Goal: Task Accomplishment & Management: Manage account settings

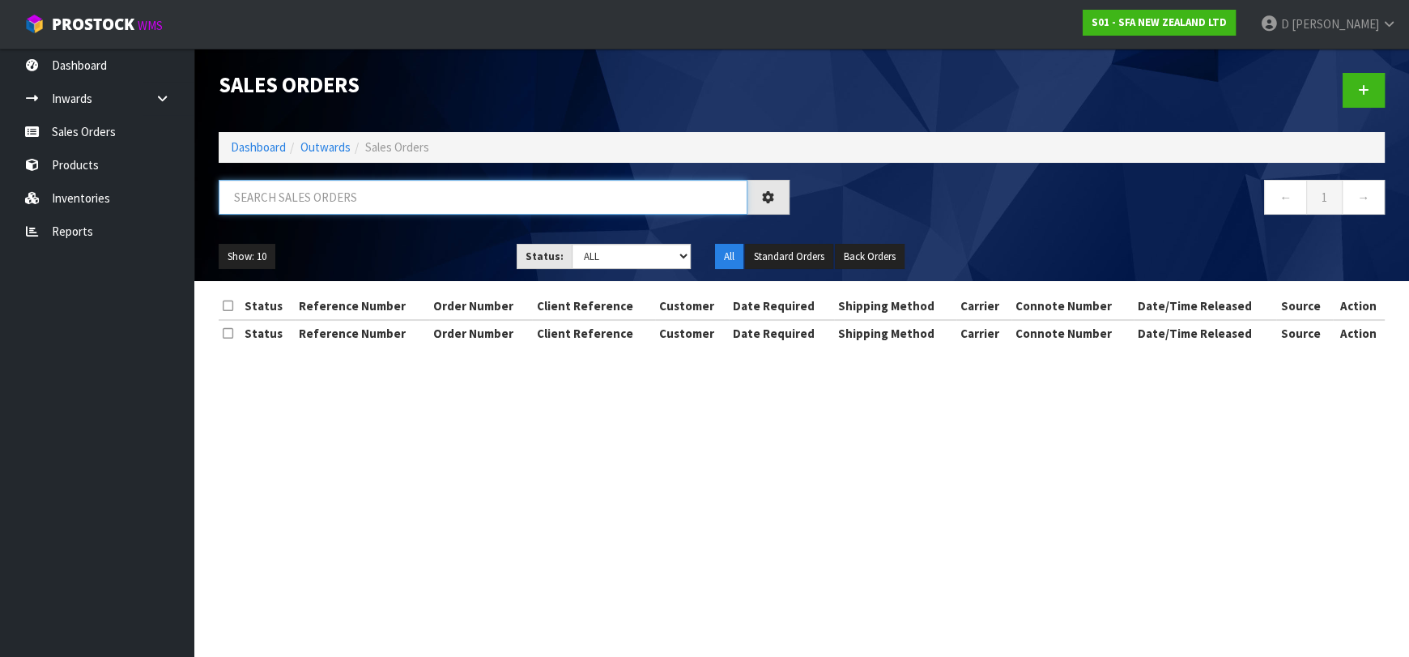
click at [415, 201] on input "text" at bounding box center [483, 197] width 529 height 35
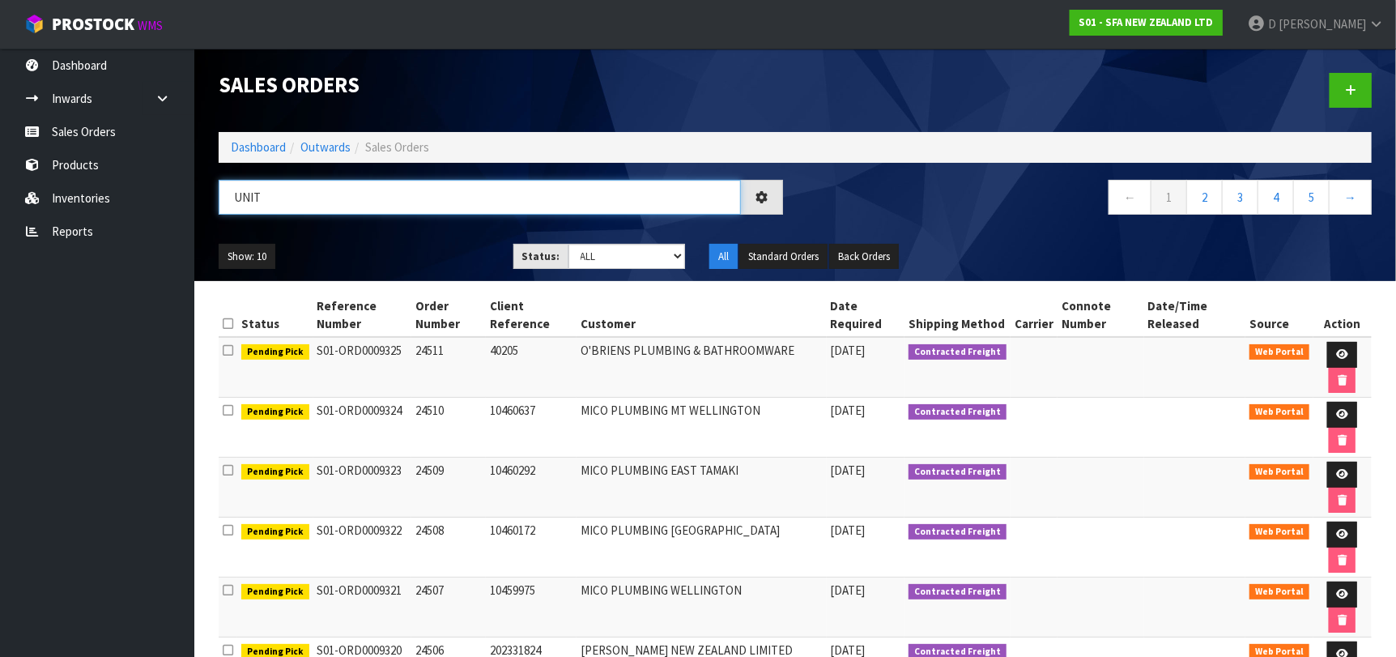
type input "UNIT"
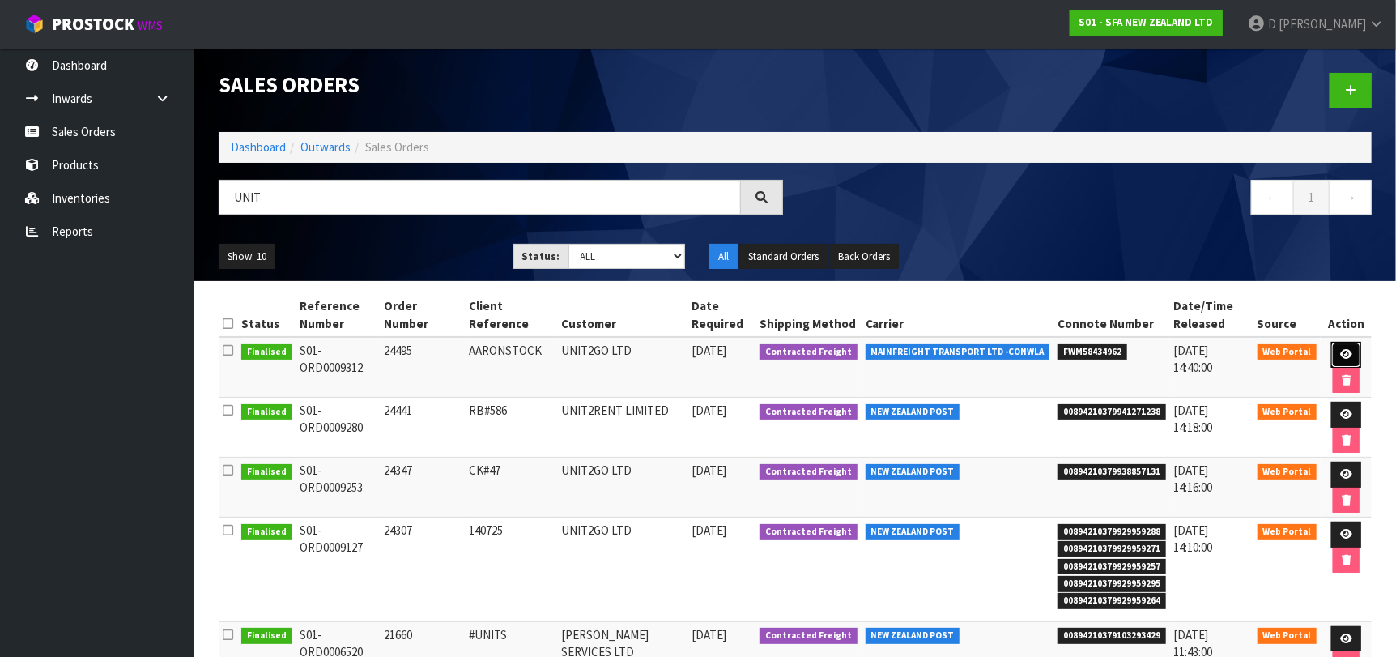
click at [1337, 343] on link at bounding box center [1346, 355] width 30 height 26
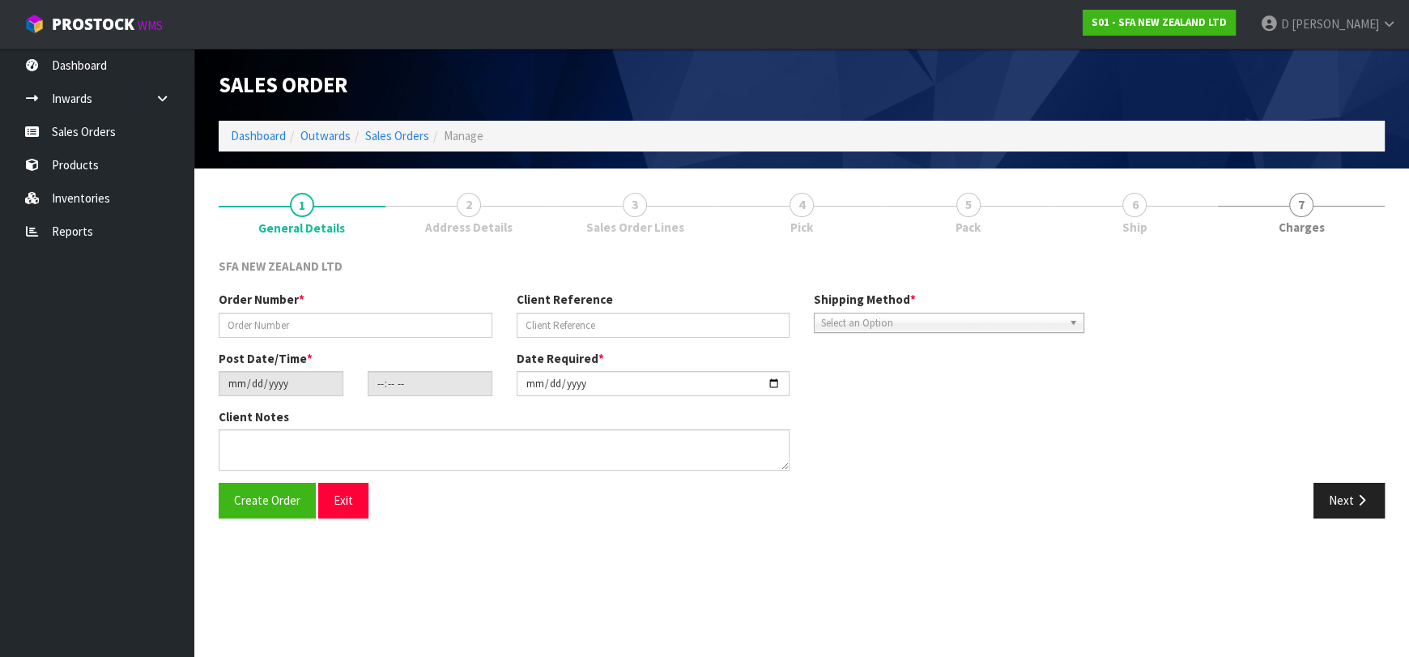
type input "24495"
type input "AARONSTOCK"
type input "[DATE]"
type input "09:58:00.000"
type input "[DATE]"
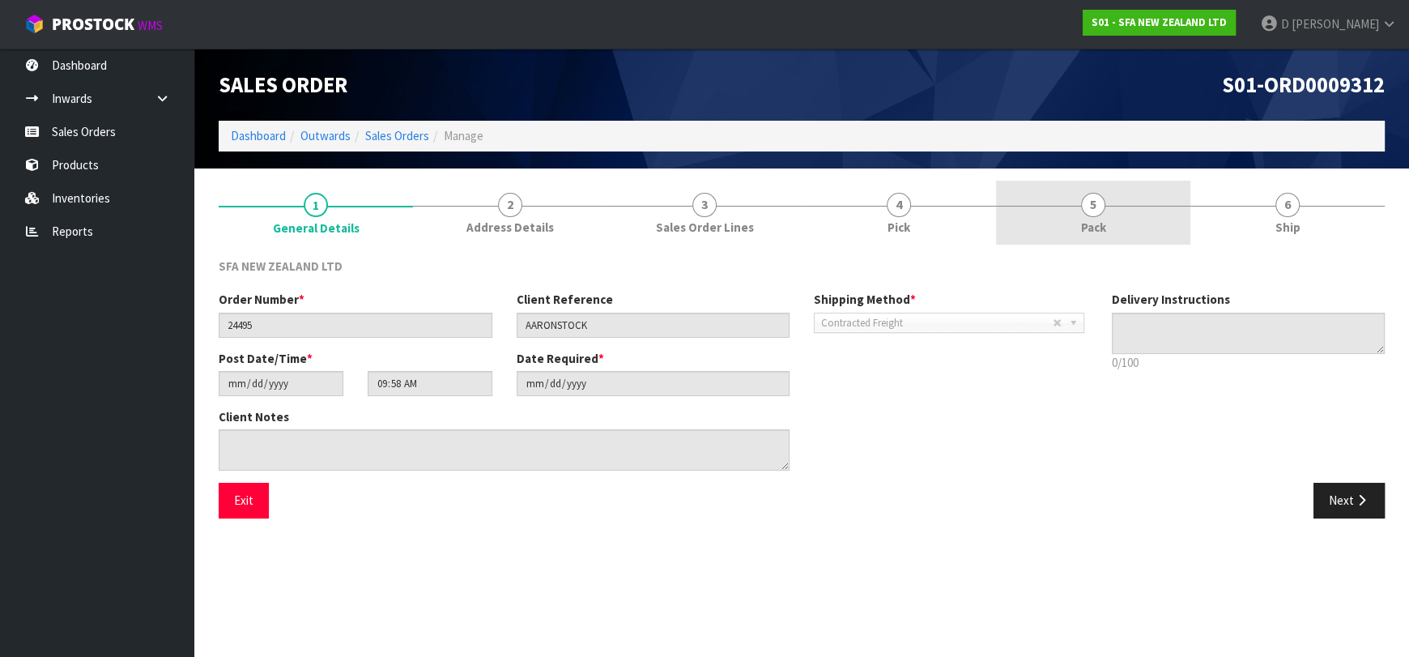
click at [1156, 215] on link "5 Pack" at bounding box center [1093, 213] width 194 height 64
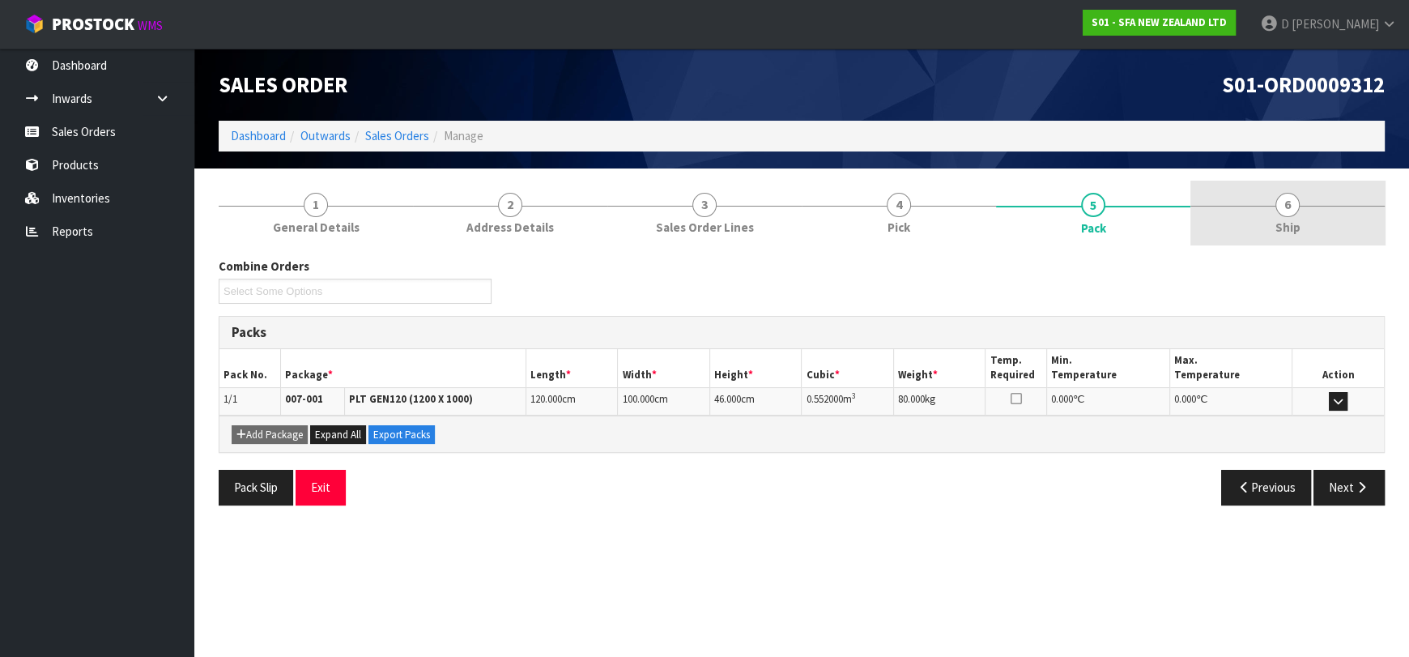
click at [1259, 226] on link "6 Ship" at bounding box center [1287, 213] width 194 height 64
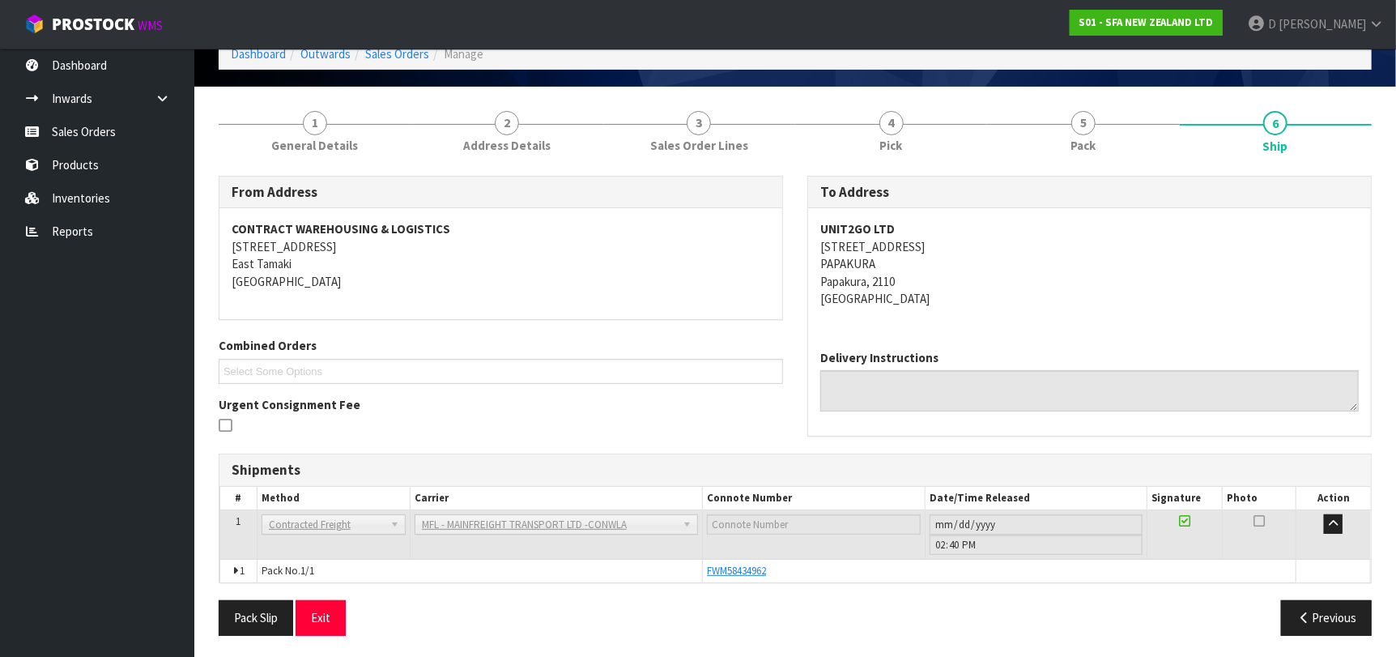
scroll to position [84, 0]
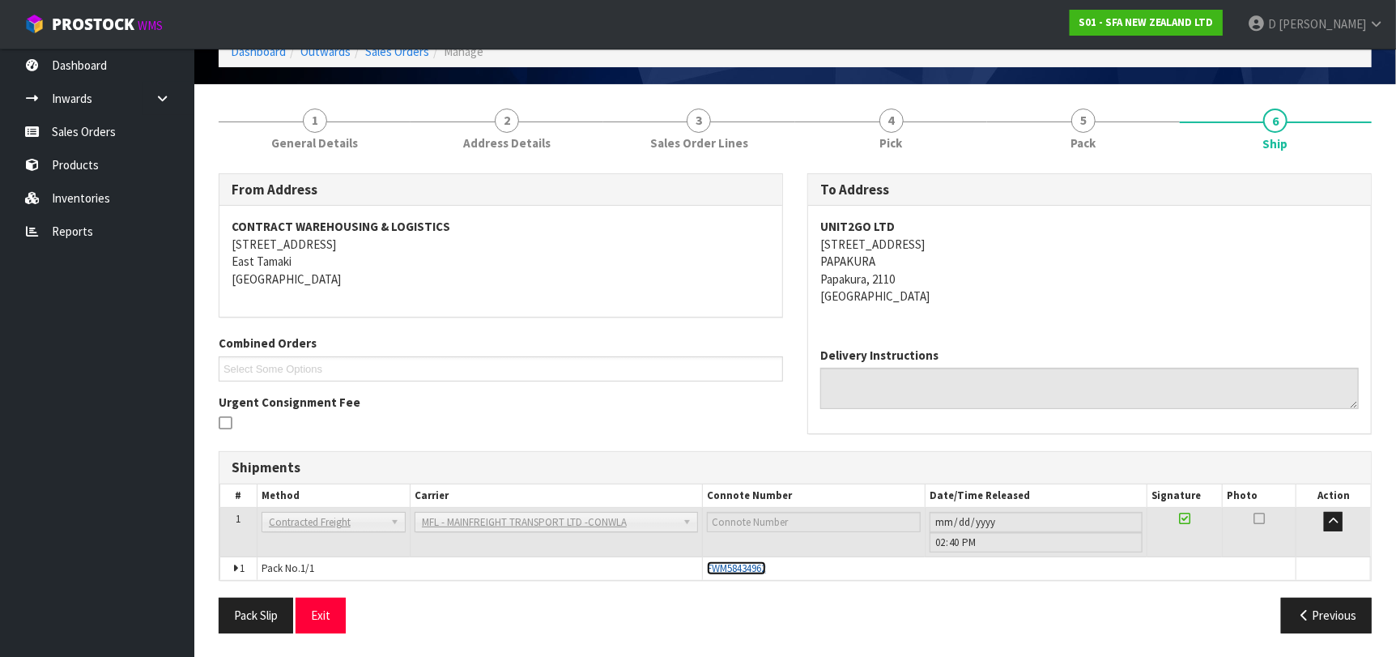
click at [743, 569] on span "FWM58434962" at bounding box center [736, 568] width 59 height 14
